Goal: Transaction & Acquisition: Purchase product/service

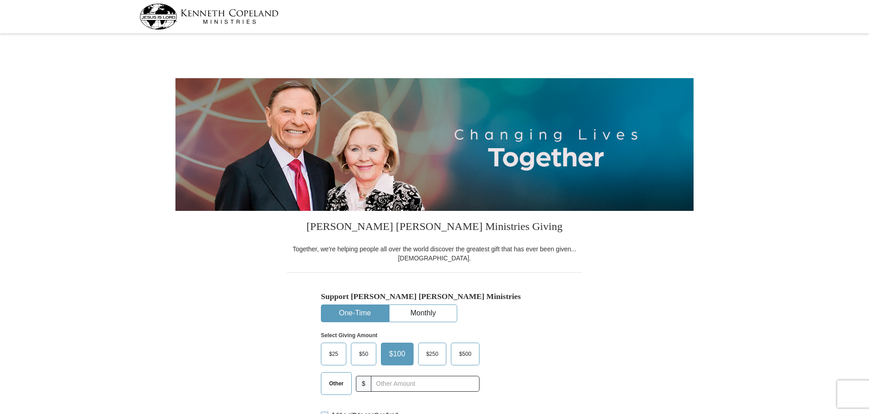
select select "KS"
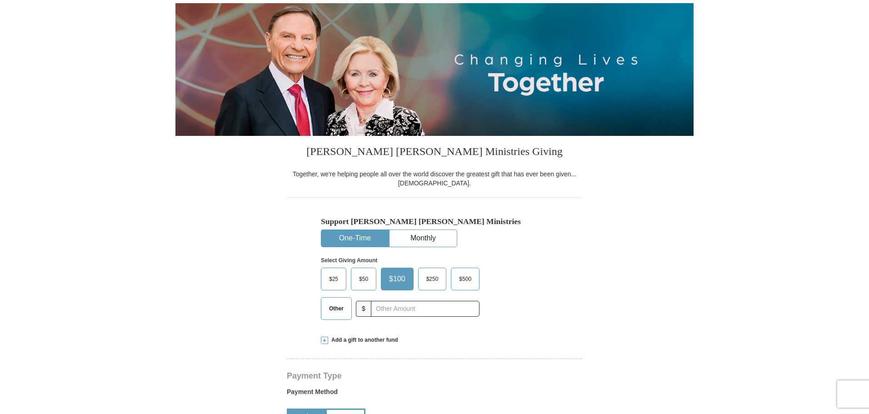
scroll to position [91, 0]
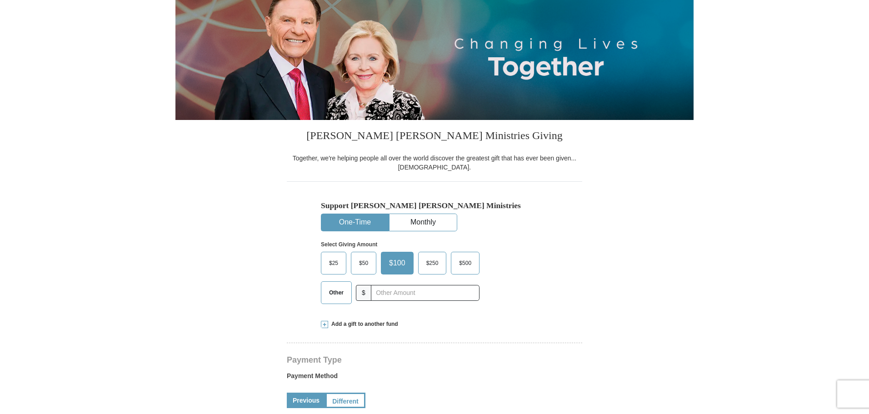
click at [325, 325] on span at bounding box center [324, 324] width 7 height 7
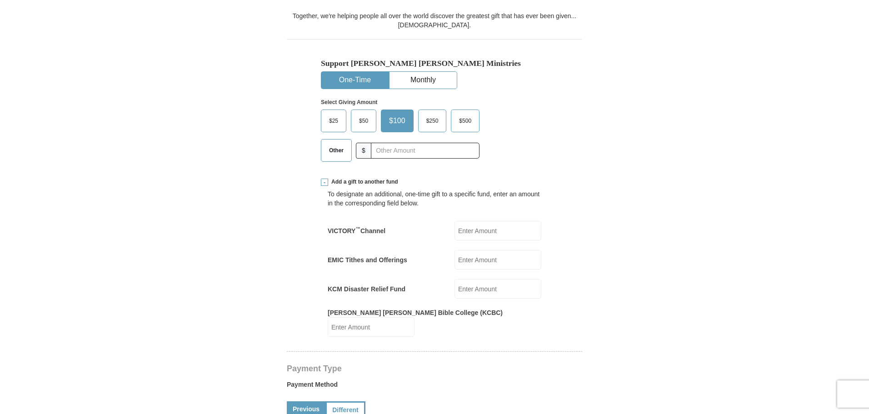
scroll to position [227, 0]
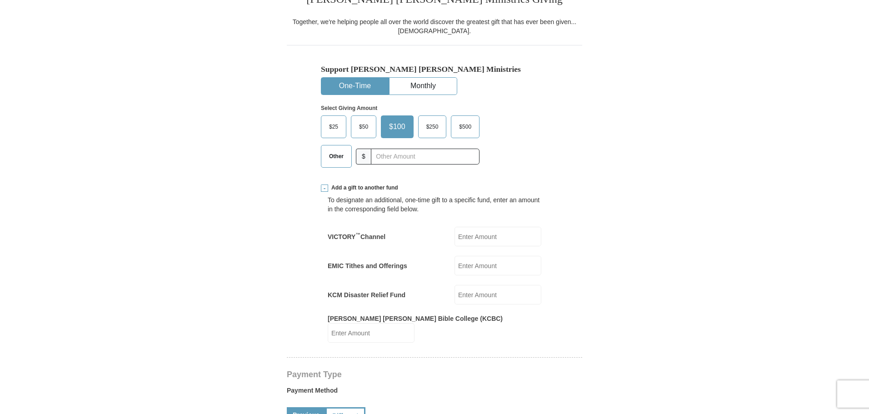
click at [471, 295] on input "KCM Disaster Relief Fund" at bounding box center [498, 295] width 87 height 20
type input "50"
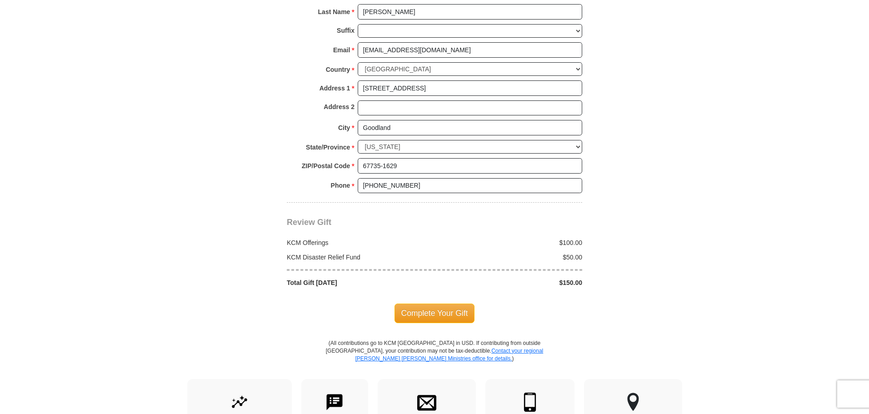
scroll to position [818, 0]
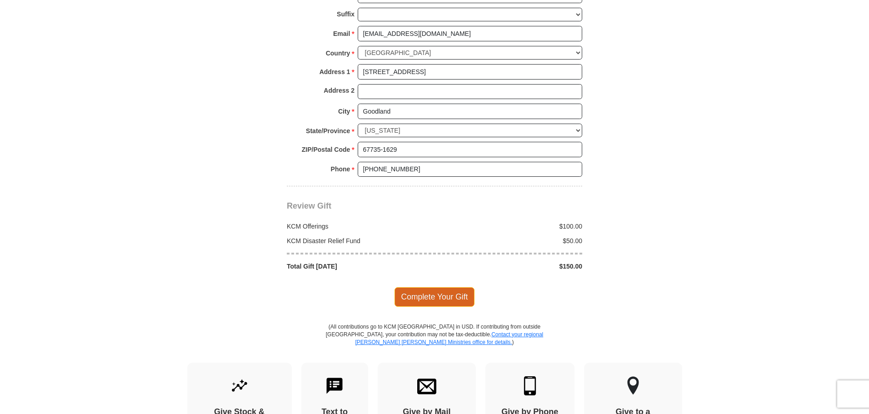
click at [432, 287] on span "Complete Your Gift" at bounding box center [435, 296] width 80 height 19
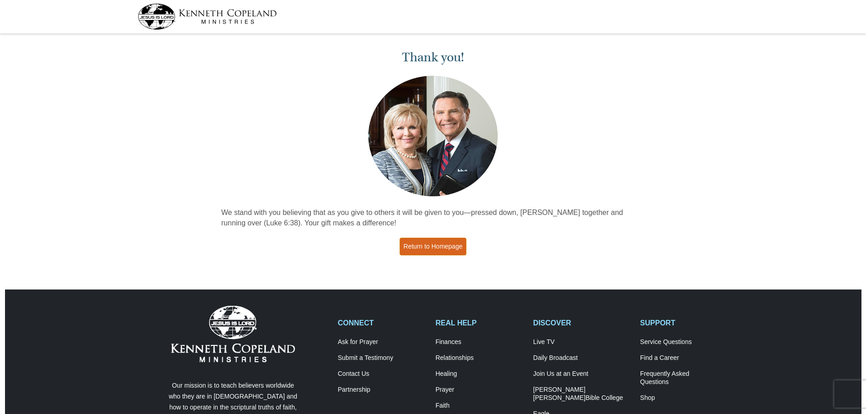
click at [433, 246] on link "Return to Homepage" at bounding box center [433, 247] width 67 height 18
